Goal: Information Seeking & Learning: Learn about a topic

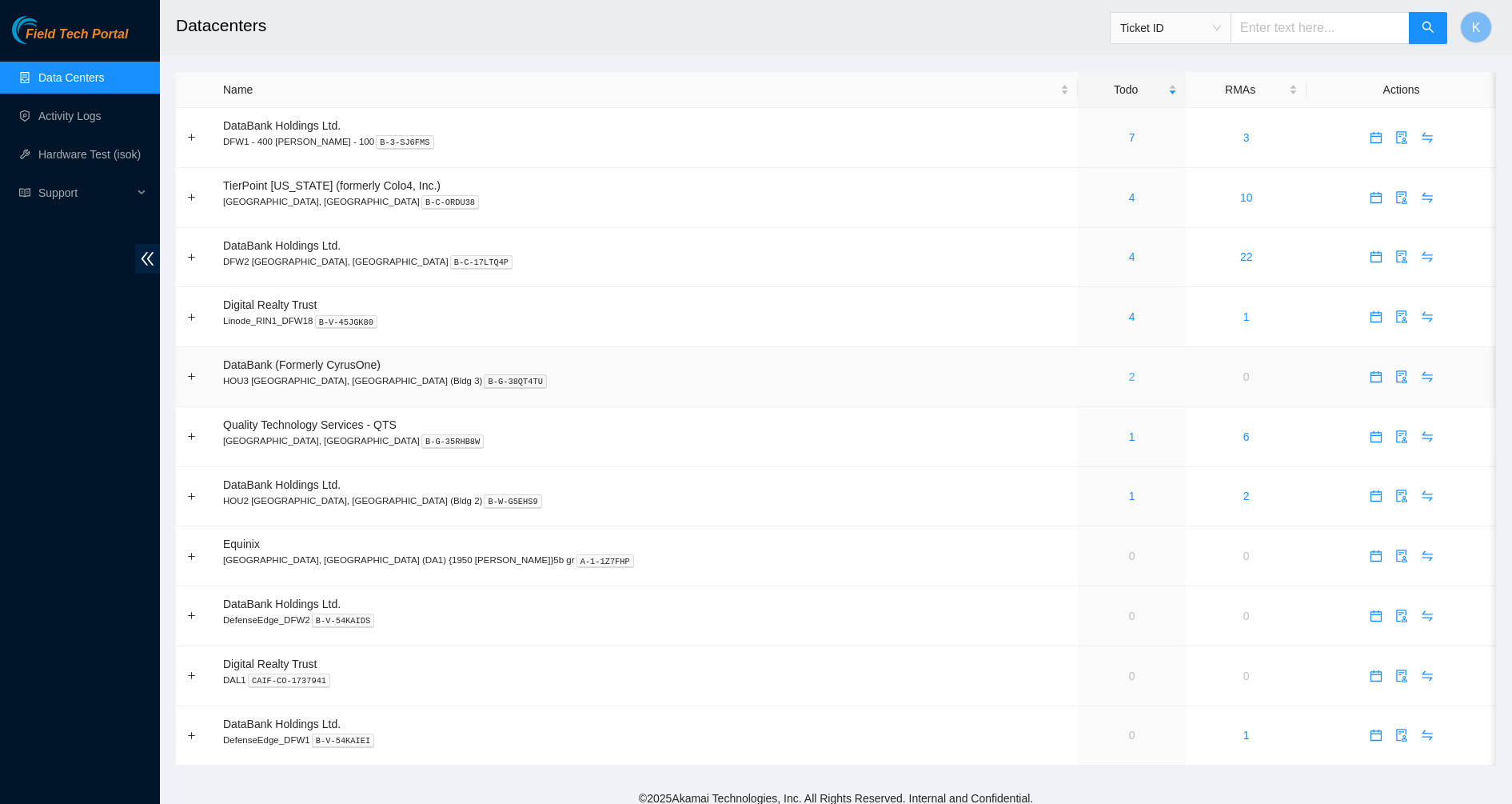
click at [1129, 379] on link "2" at bounding box center [1132, 376] width 6 height 13
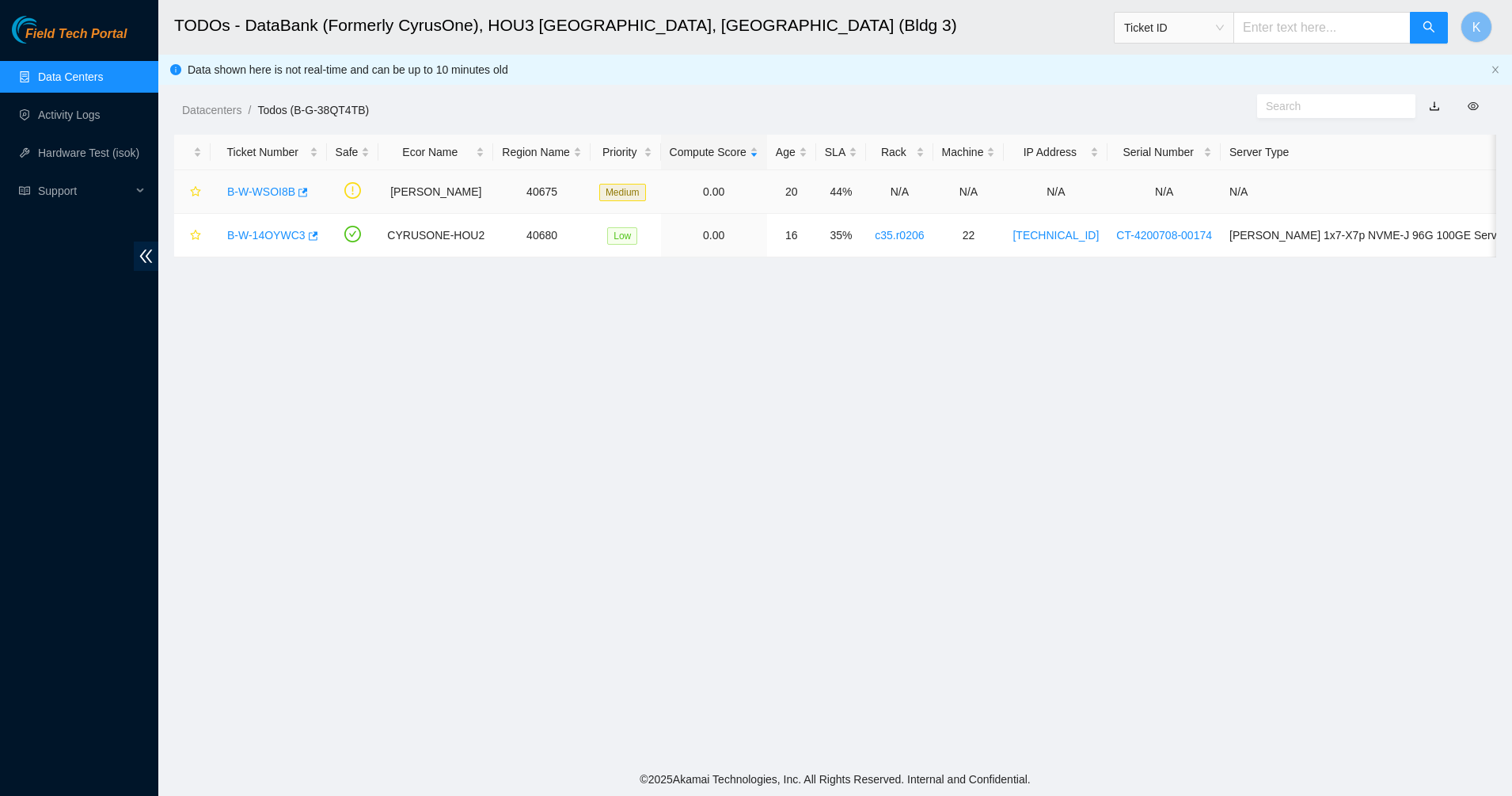
click at [261, 190] on link "B-W-WSOI8B" at bounding box center [261, 191] width 68 height 13
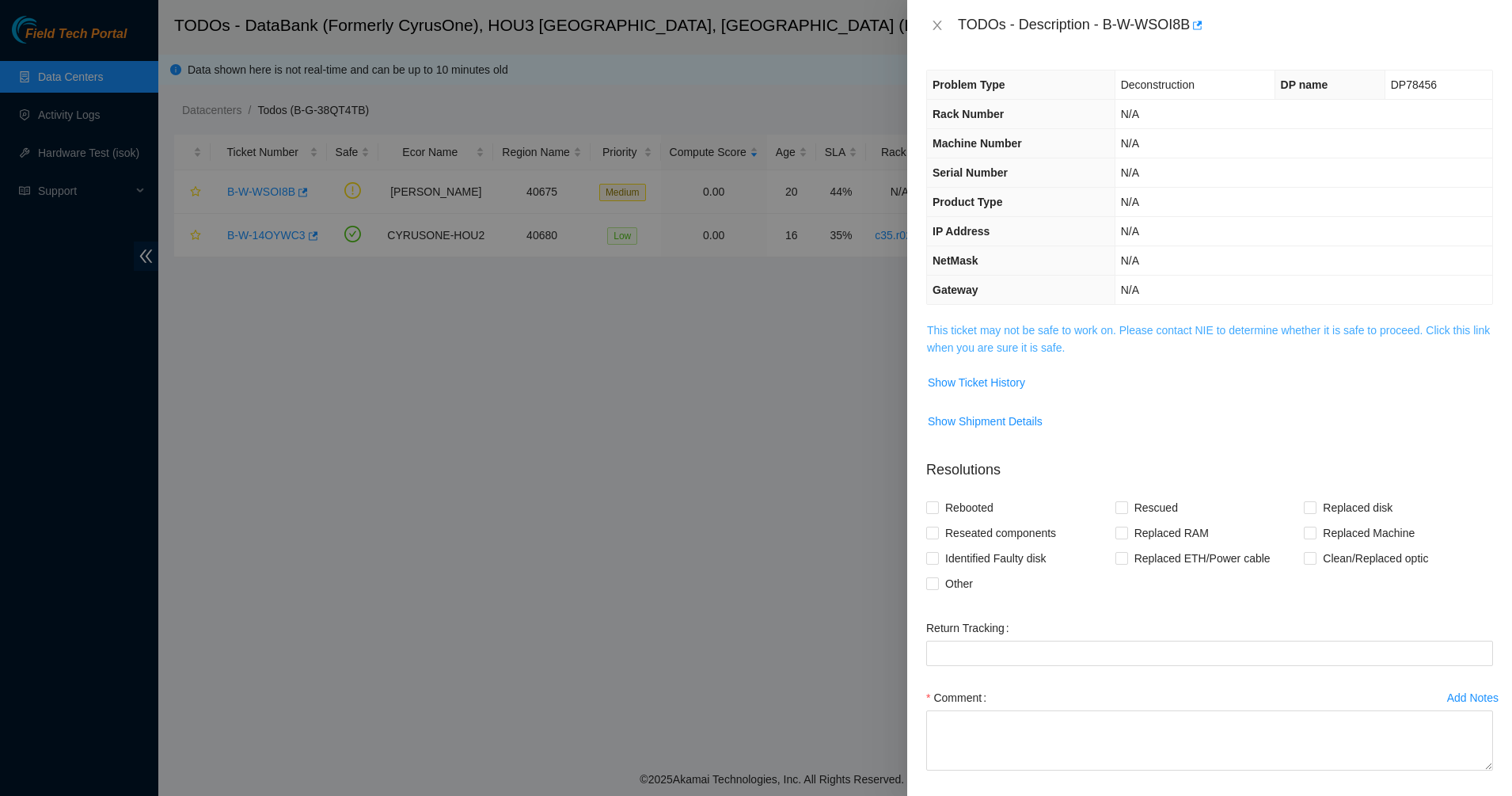
click at [945, 341] on link "This ticket may not be safe to work on. Please contact NIE to determine whether…" at bounding box center [1208, 338] width 563 height 30
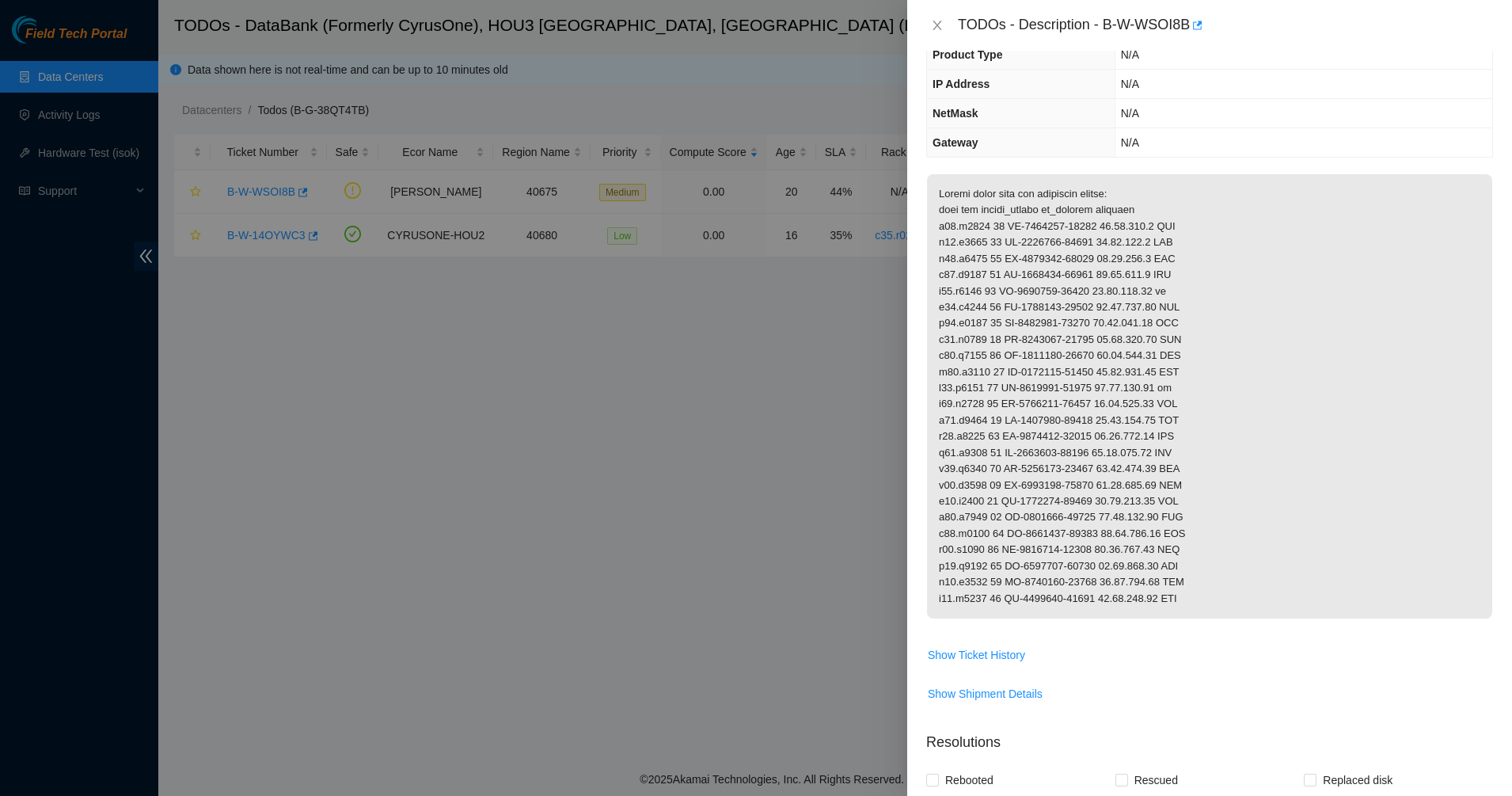
scroll to position [147, 0]
click at [939, 23] on icon "close" at bounding box center [937, 25] width 9 height 9
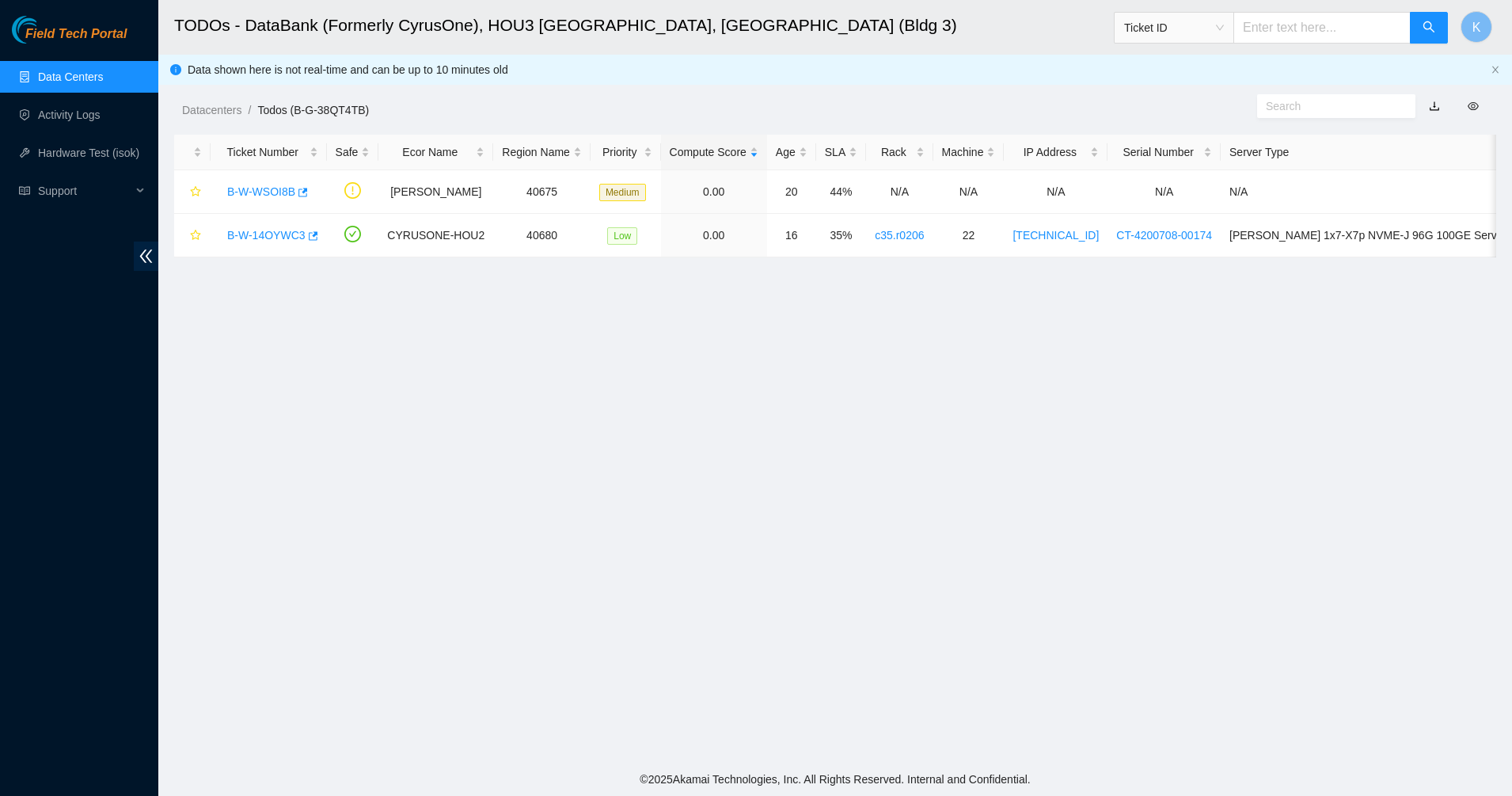
scroll to position [0, 3]
click at [267, 233] on link "B-W-14OYWC3" at bounding box center [262, 235] width 78 height 13
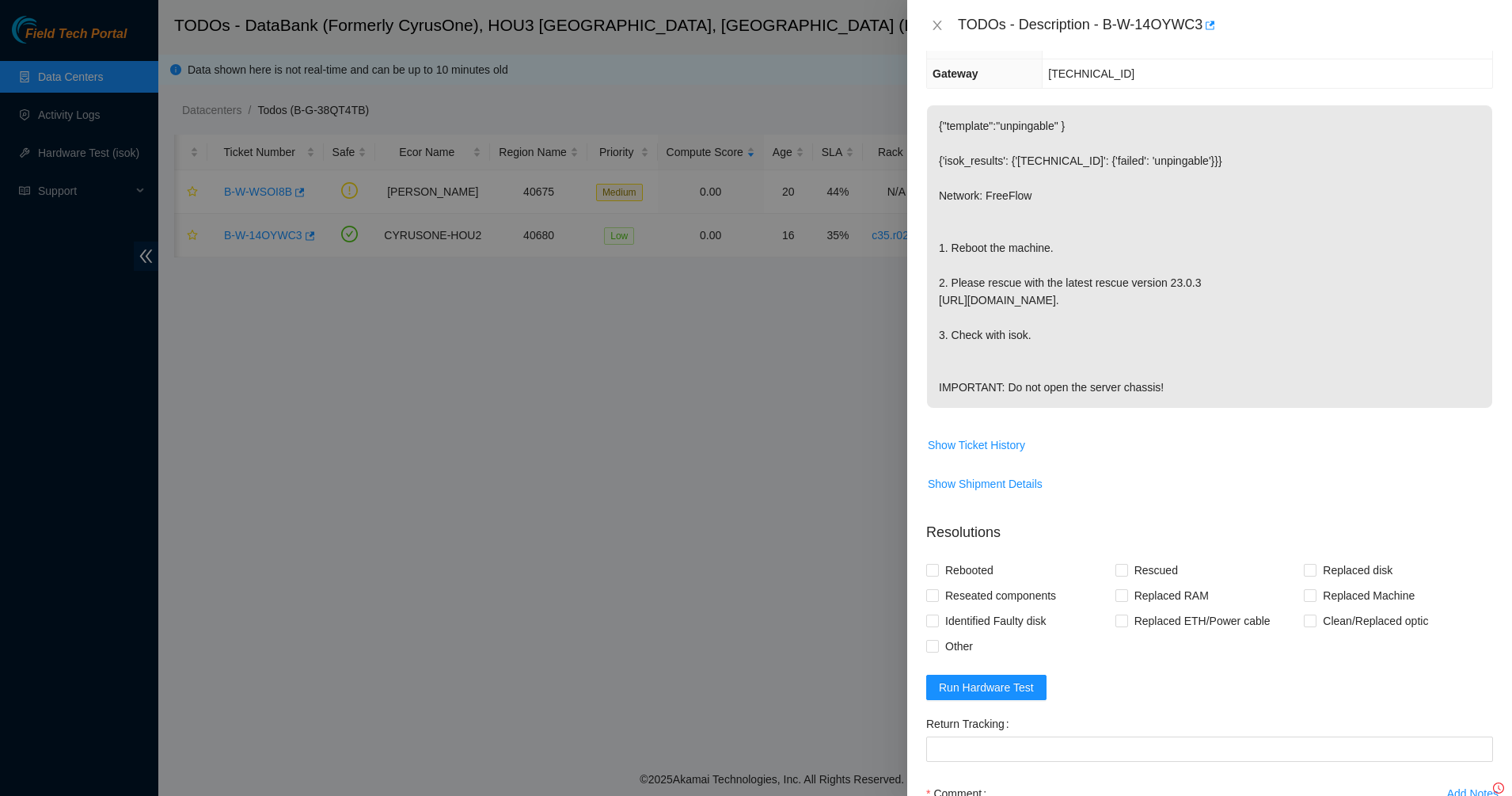
scroll to position [147, 0]
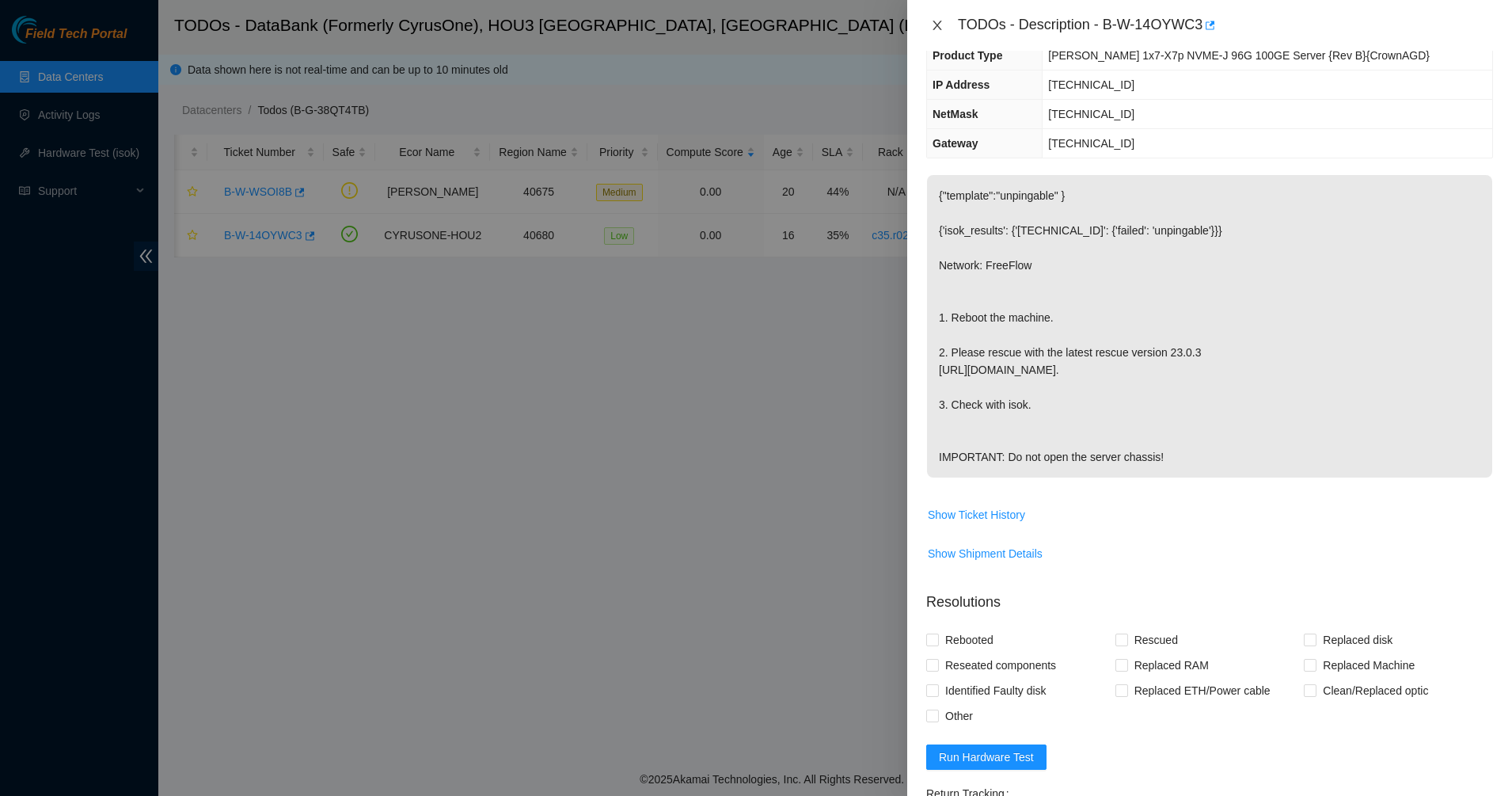
click at [939, 21] on icon "close" at bounding box center [937, 25] width 13 height 13
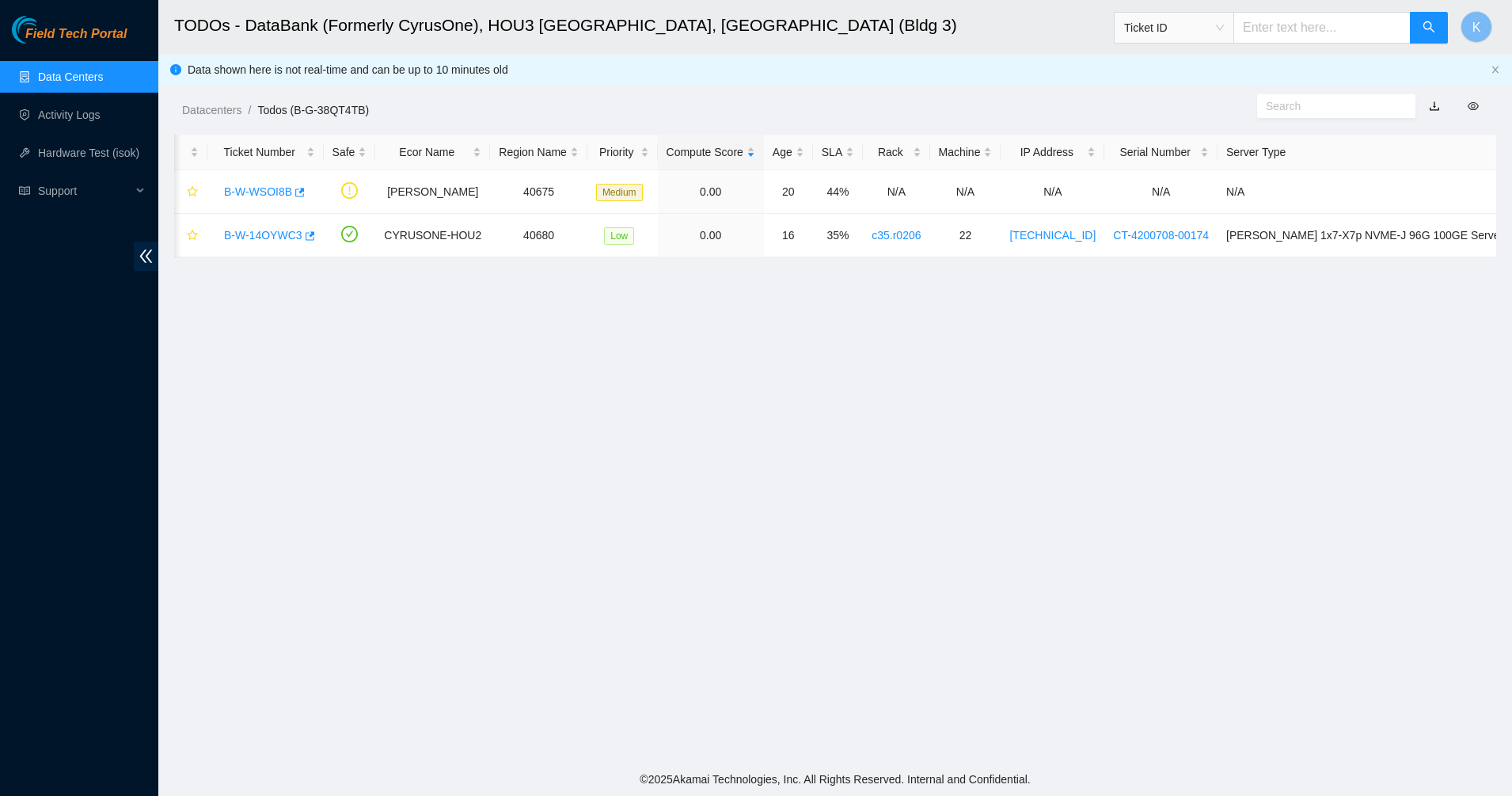
scroll to position [216, 0]
click at [266, 190] on link "B-W-WSOI8B" at bounding box center [257, 191] width 68 height 13
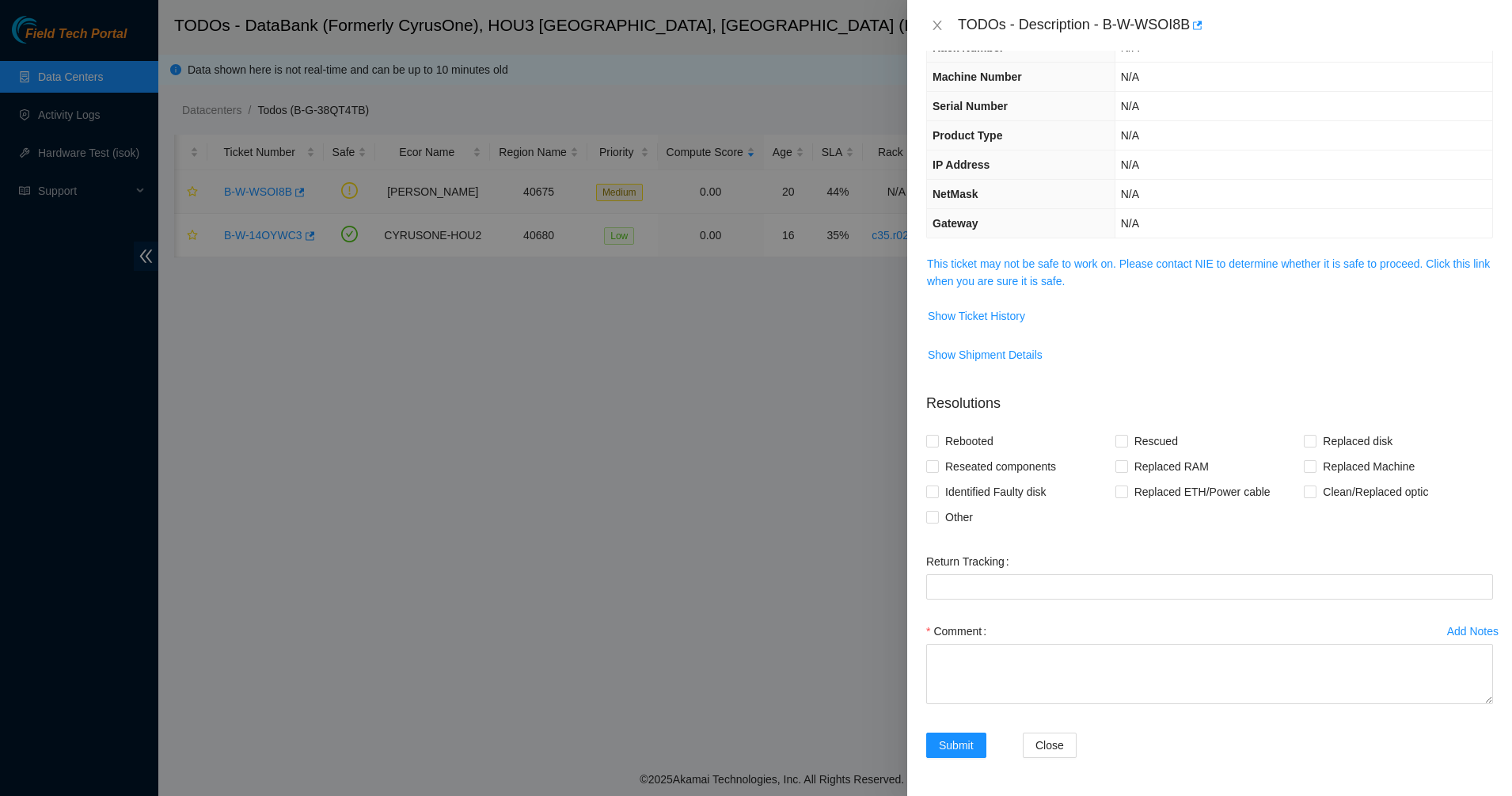
scroll to position [67, 0]
click at [1025, 275] on link "This ticket may not be safe to work on. Please contact NIE to determine whether…" at bounding box center [1208, 272] width 563 height 30
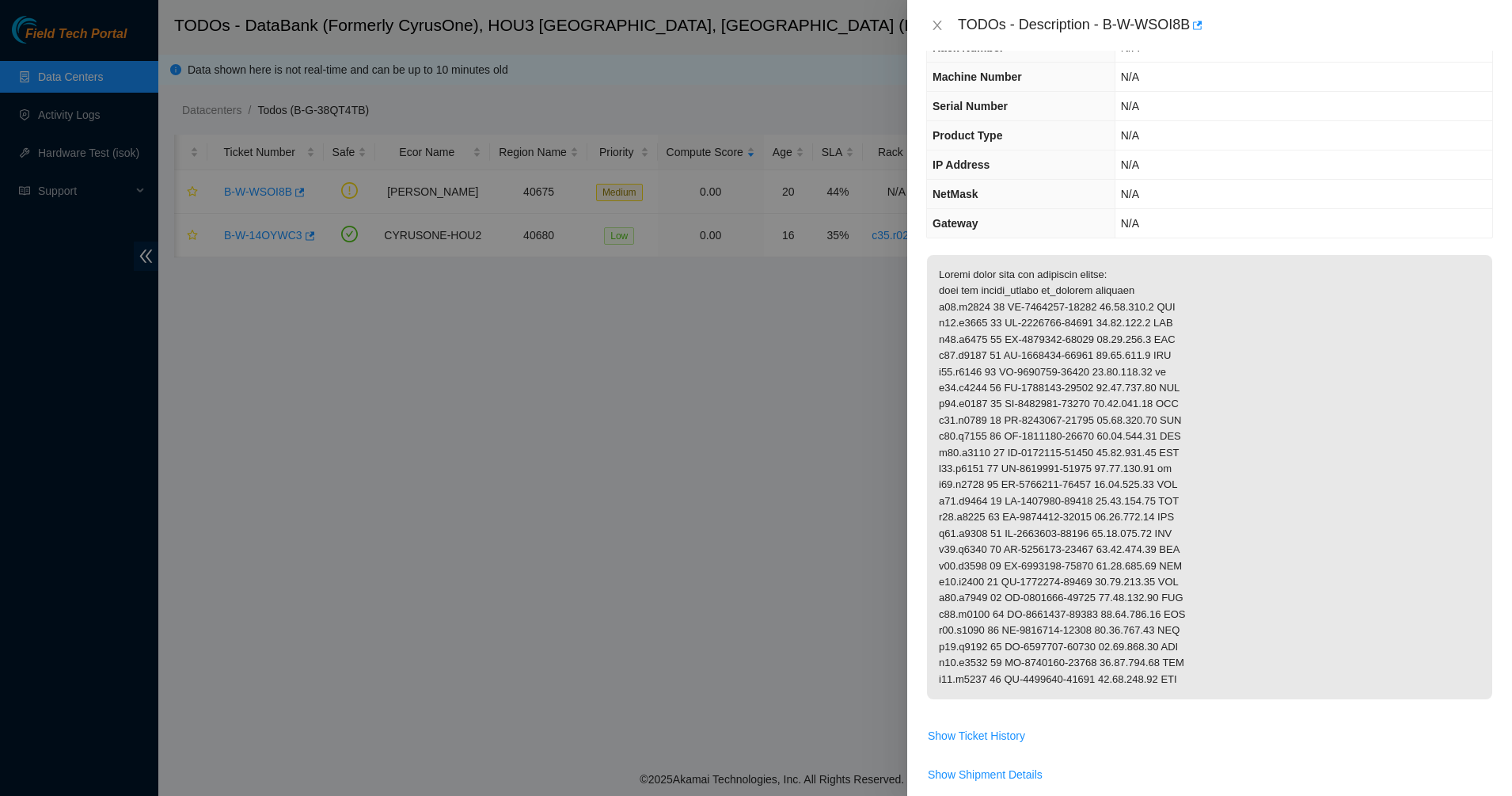
scroll to position [273, 0]
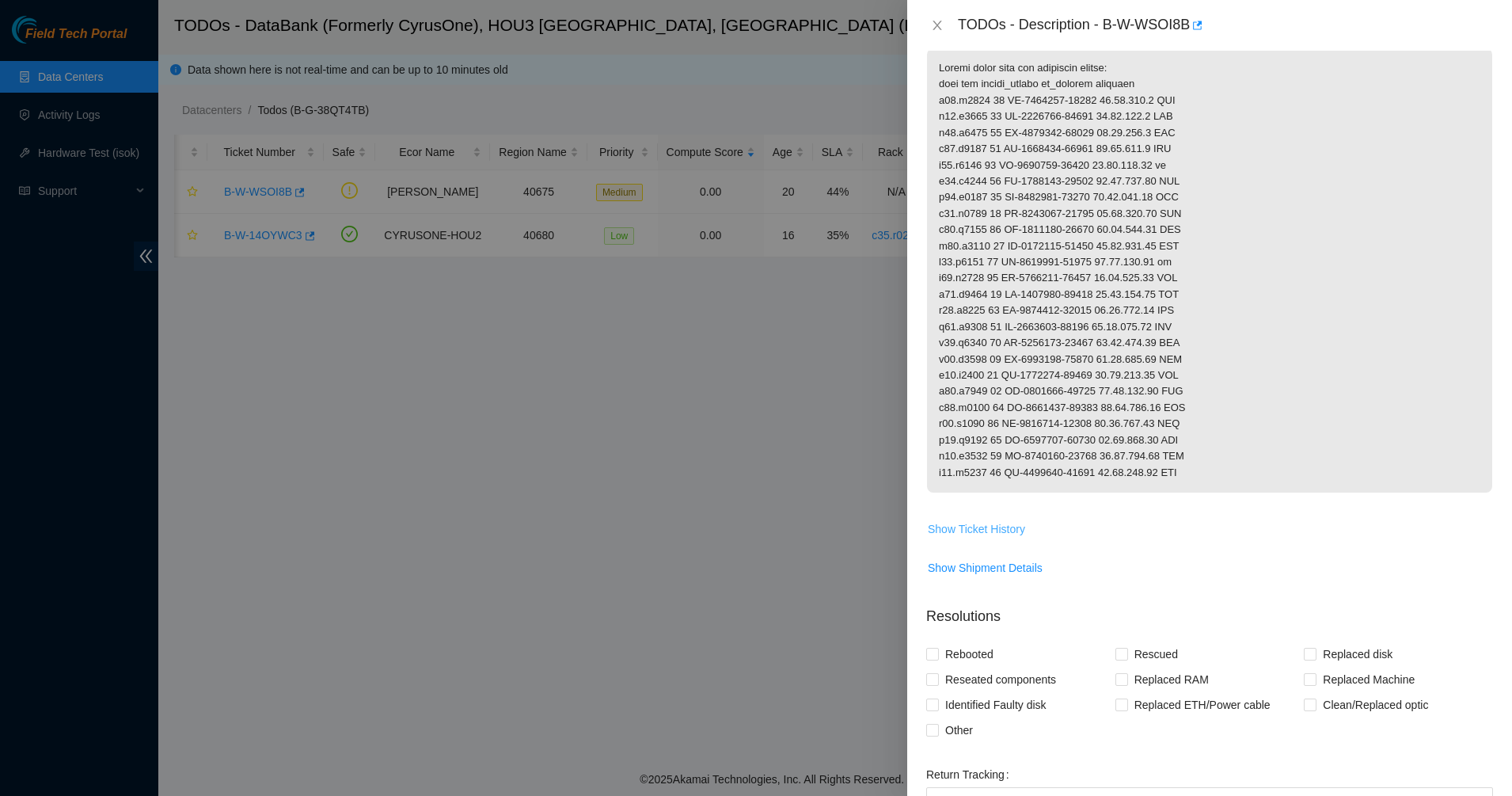
click at [1006, 538] on span "Show Ticket History" at bounding box center [977, 528] width 98 height 17
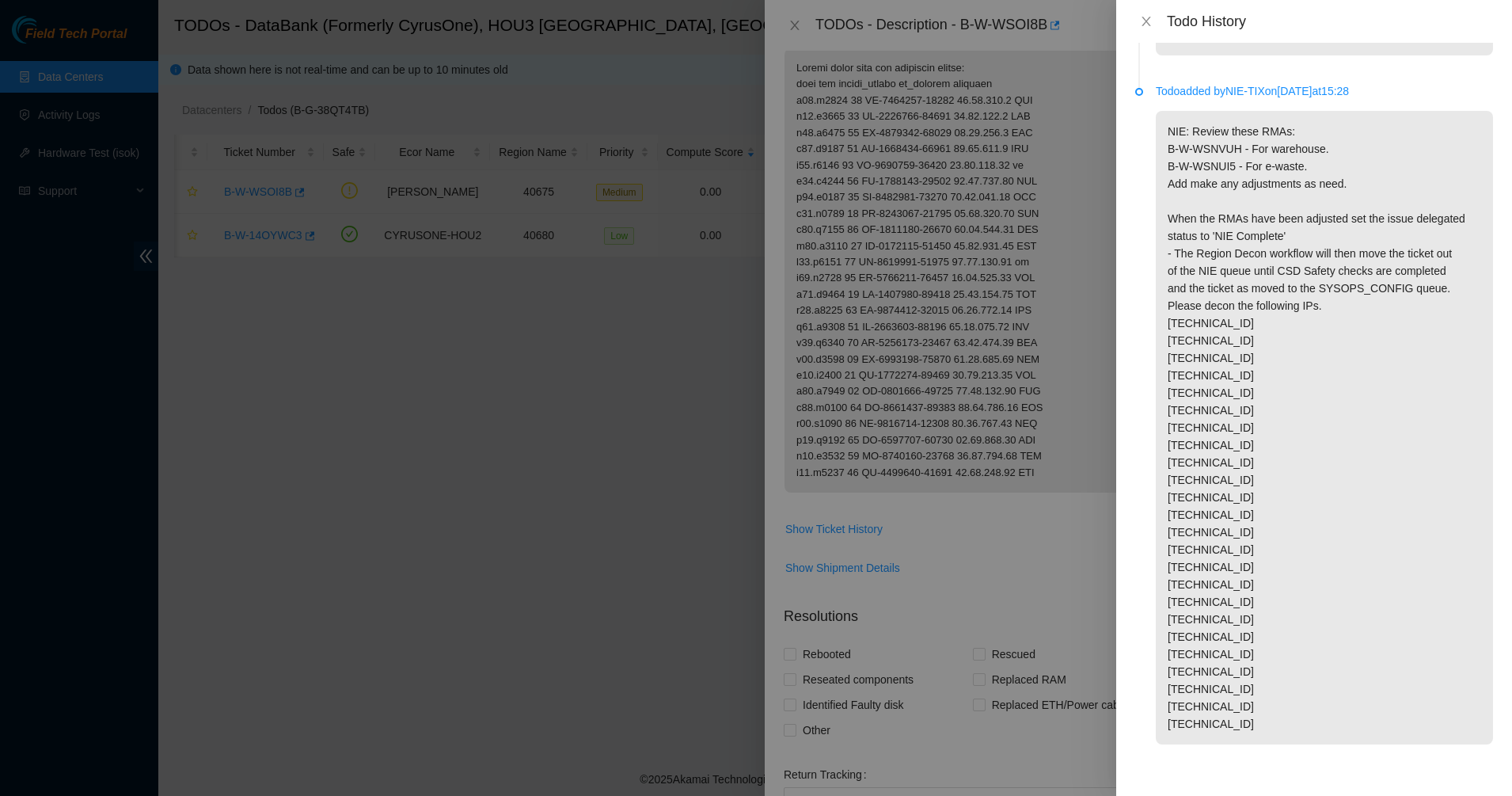
scroll to position [0, 0]
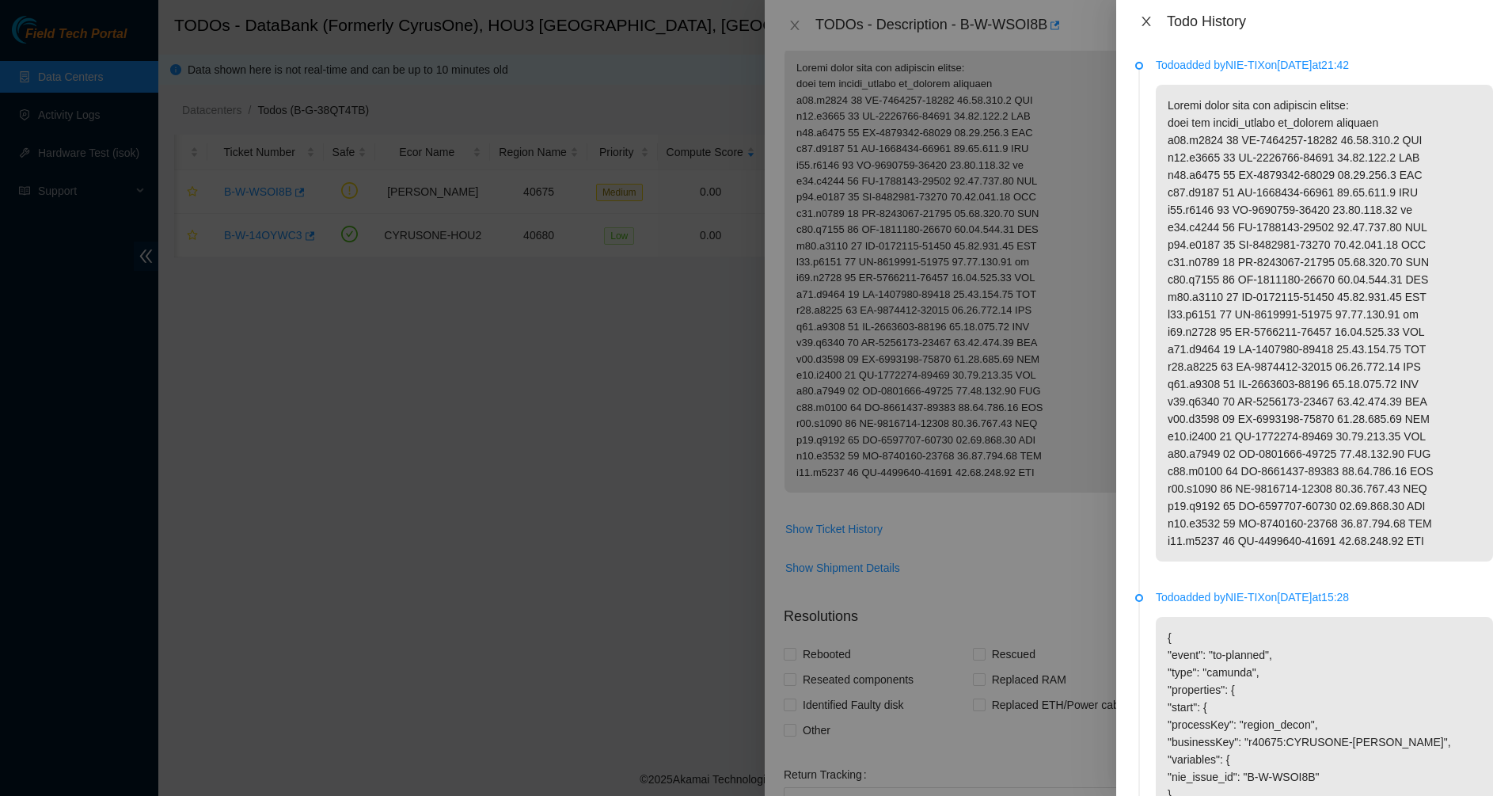
click at [1148, 26] on icon "close" at bounding box center [1146, 21] width 13 height 13
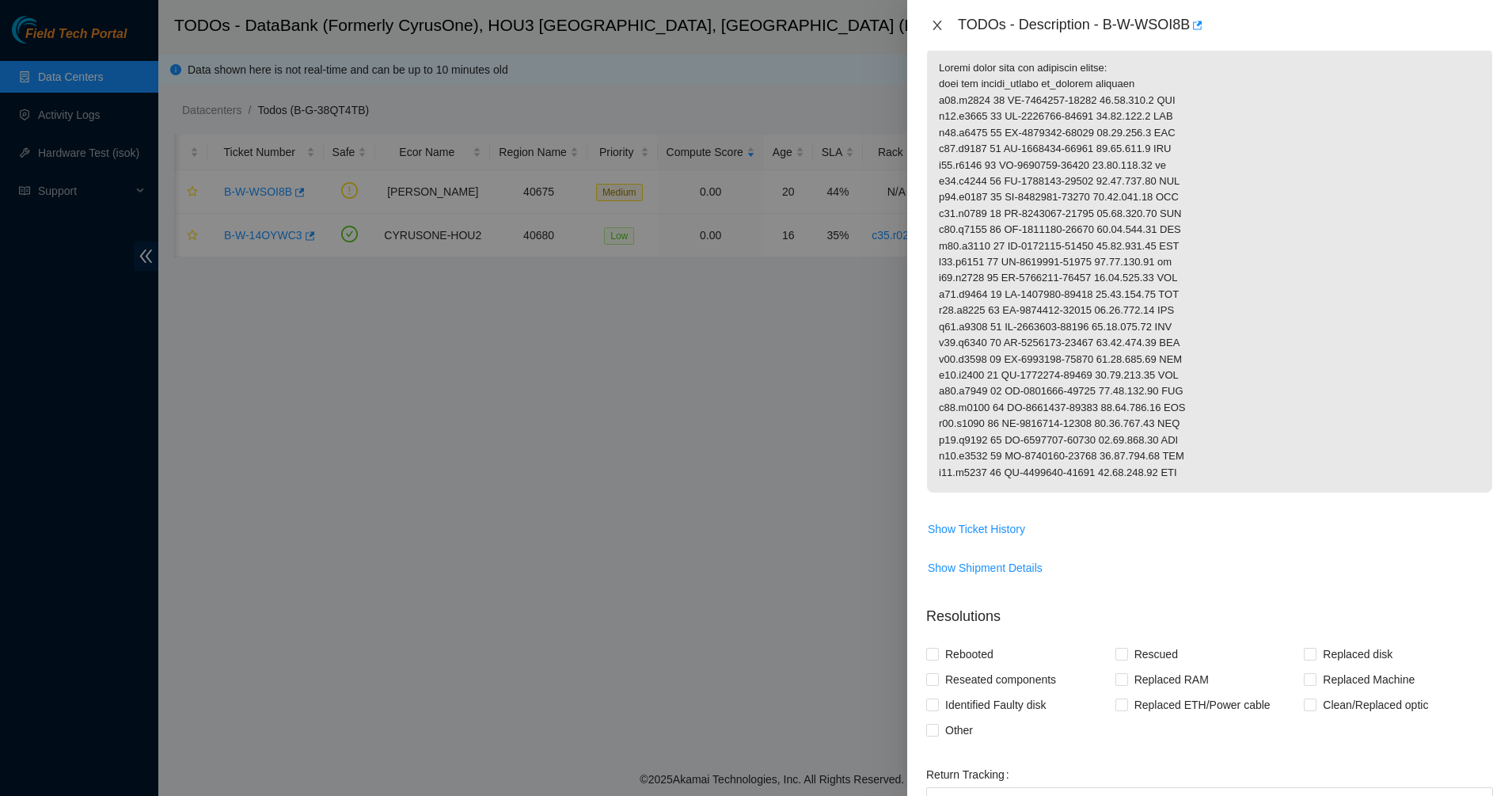
click at [939, 26] on icon "close" at bounding box center [937, 25] width 13 height 13
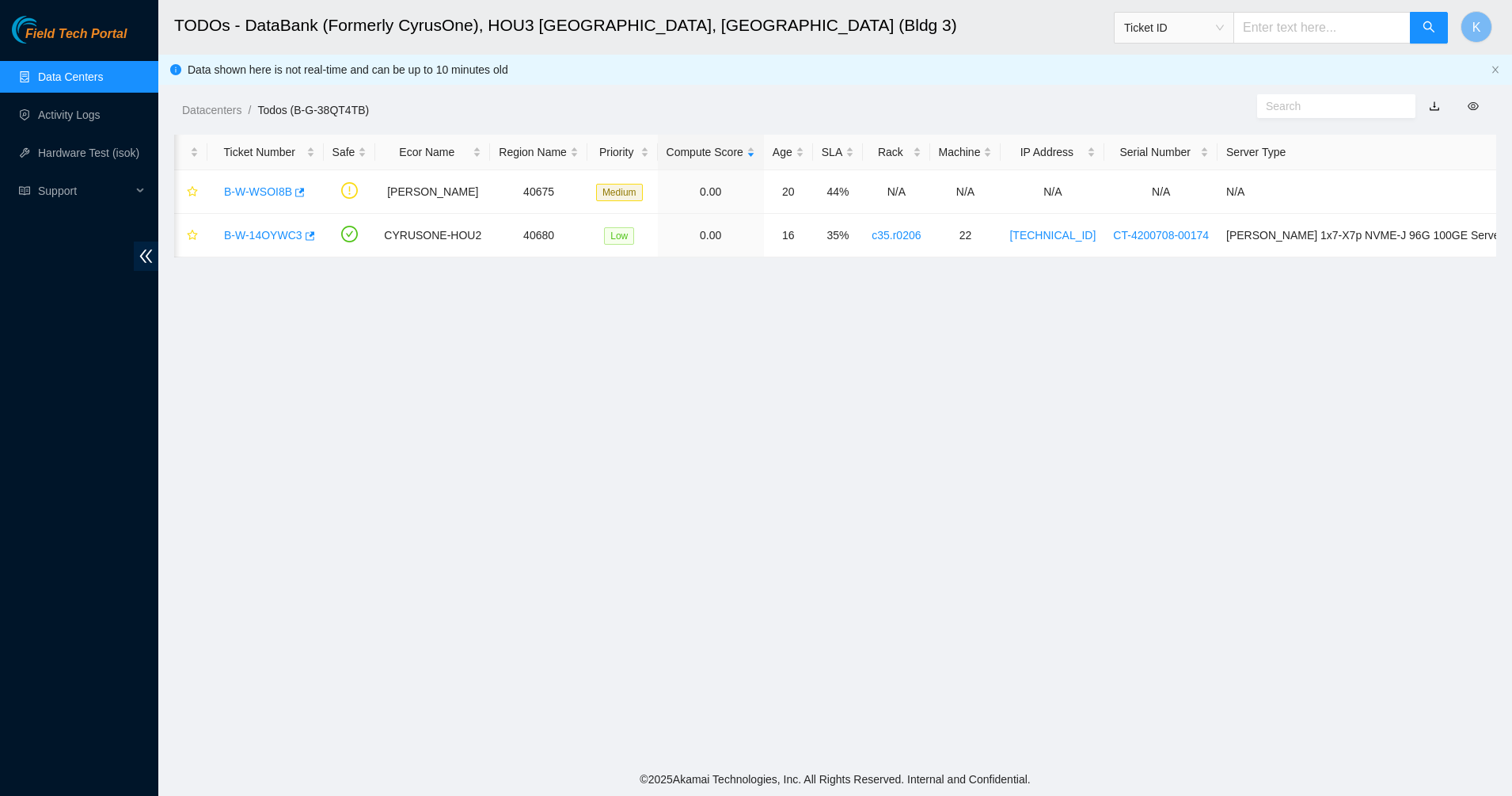
click at [852, 405] on main "TODOs - DataBank (Formerly CyrusOne), HOU3 Houston, TX (Bldg 3) Ticket ID K Dat…" at bounding box center [835, 381] width 1353 height 763
